Goal: Transaction & Acquisition: Obtain resource

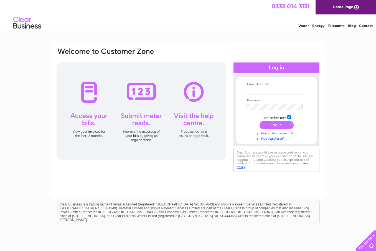
type input "info@ajwfabrications.co.uk"
click at [279, 124] on input "submit" at bounding box center [277, 124] width 34 height 8
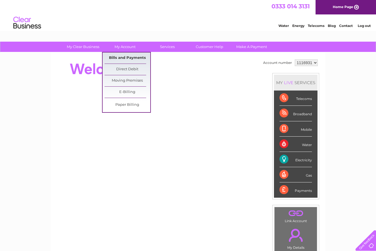
click at [128, 56] on link "Bills and Payments" at bounding box center [128, 57] width 46 height 11
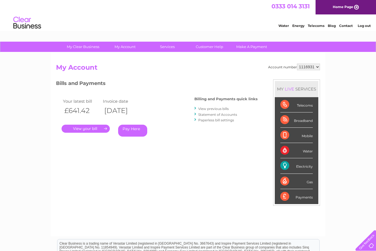
click at [97, 128] on link "." at bounding box center [86, 129] width 48 height 8
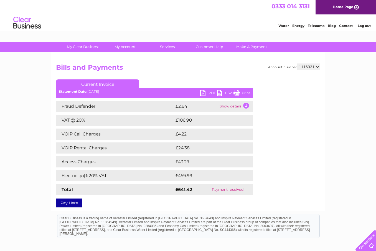
click at [204, 93] on link "PDF" at bounding box center [208, 94] width 17 height 8
click at [298, 26] on link "Energy" at bounding box center [298, 26] width 12 height 4
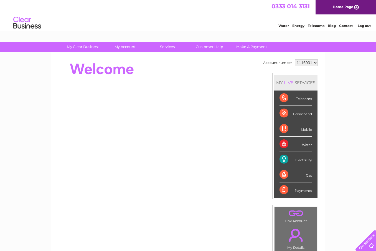
click at [303, 159] on div "Electricity" at bounding box center [296, 159] width 32 height 15
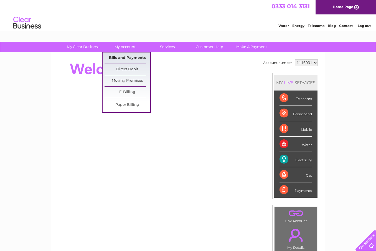
click at [125, 57] on link "Bills and Payments" at bounding box center [128, 57] width 46 height 11
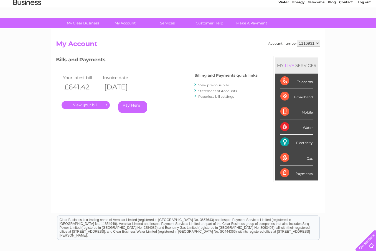
scroll to position [24, 0]
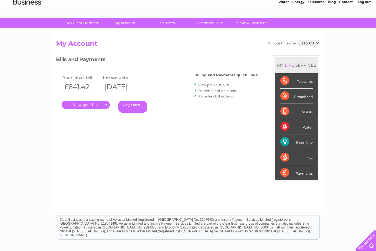
click at [213, 85] on link "View previous bills" at bounding box center [213, 85] width 31 height 4
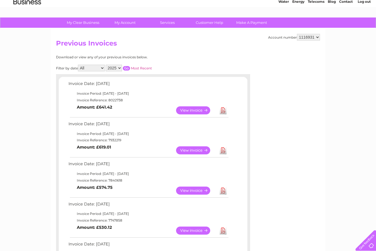
scroll to position [24, 0]
select select "2024"
click at [130, 66] on input "button" at bounding box center [126, 68] width 7 height 4
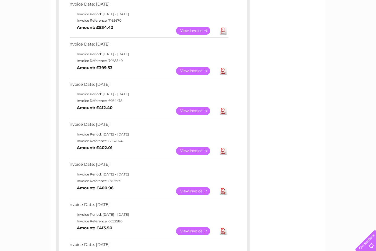
scroll to position [144, 0]
click at [190, 148] on link "View" at bounding box center [196, 150] width 41 height 8
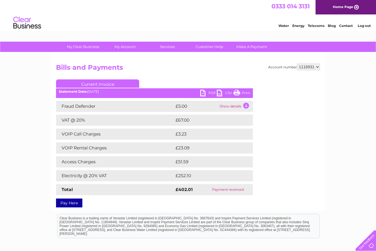
click at [208, 92] on link "PDF" at bounding box center [208, 94] width 17 height 8
